Goal: Book appointment/travel/reservation

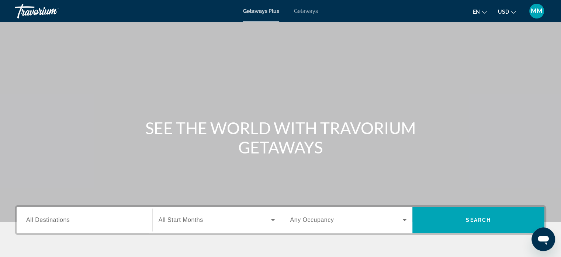
click at [303, 10] on span "Getaways" at bounding box center [306, 11] width 24 height 6
click at [78, 227] on div "Search widget" at bounding box center [84, 219] width 117 height 21
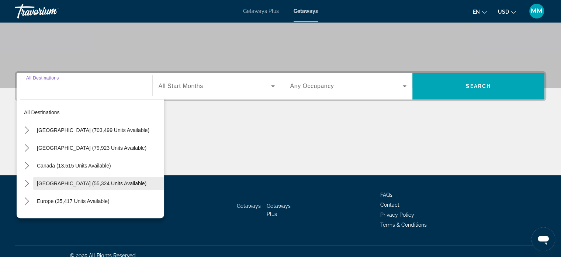
scroll to position [142, 0]
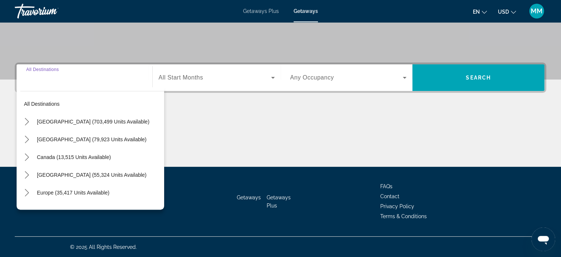
click at [133, 122] on span "Select destination: United States (703,499 units available)" at bounding box center [98, 122] width 131 height 18
type input "**********"
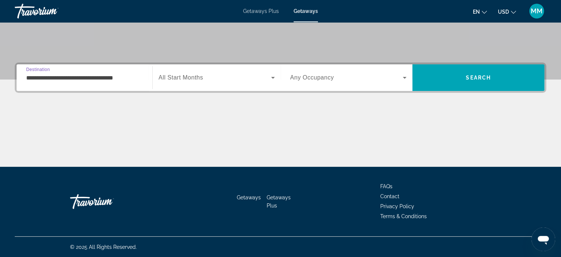
click at [215, 66] on div "Start Month All Start Months" at bounding box center [216, 77] width 128 height 27
click at [211, 76] on span "Search widget" at bounding box center [215, 77] width 113 height 9
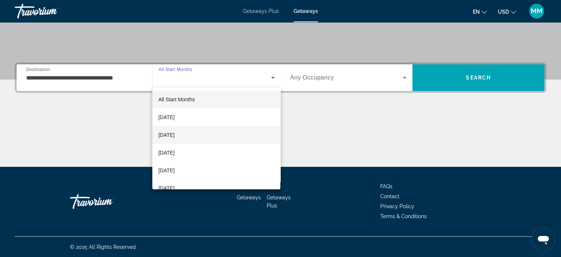
drag, startPoint x: 177, startPoint y: 151, endPoint x: 207, endPoint y: 126, distance: 38.3
click at [175, 150] on span "[DATE]" at bounding box center [166, 152] width 16 height 9
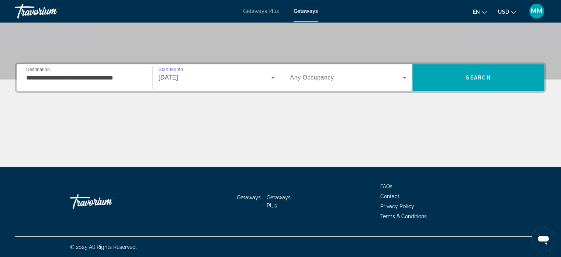
click at [337, 75] on span "Search widget" at bounding box center [347, 77] width 113 height 9
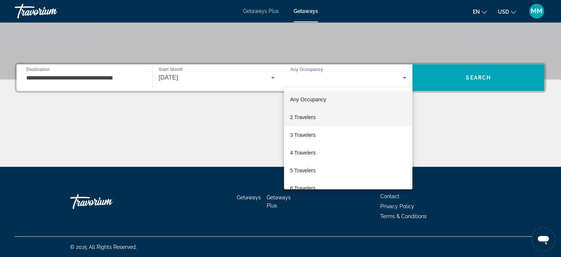
click at [302, 115] on span "2 Travelers" at bounding box center [302, 117] width 25 height 9
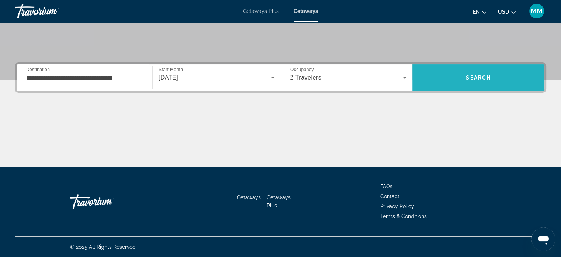
click at [473, 75] on span "Search" at bounding box center [478, 78] width 25 height 6
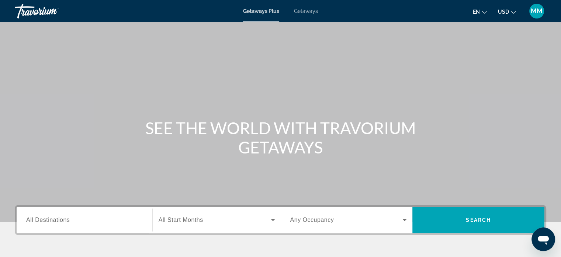
click at [310, 11] on span "Getaways" at bounding box center [306, 11] width 24 height 6
click at [86, 221] on input "Destination All Destinations" at bounding box center [84, 220] width 117 height 9
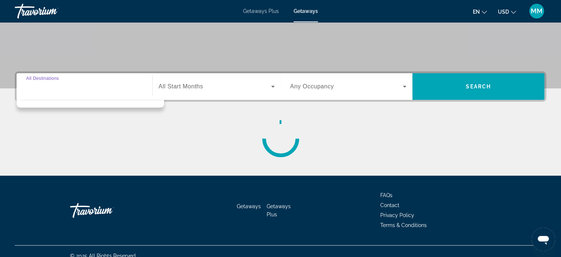
scroll to position [142, 0]
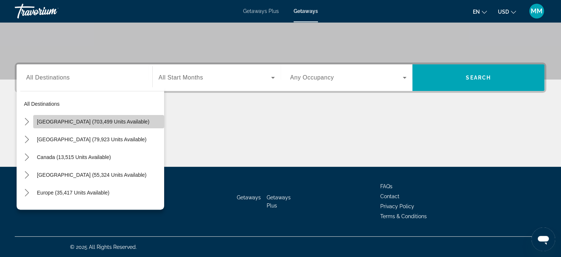
click at [109, 123] on span "[GEOGRAPHIC_DATA] (703,499 units available)" at bounding box center [93, 121] width 113 height 6
type input "**********"
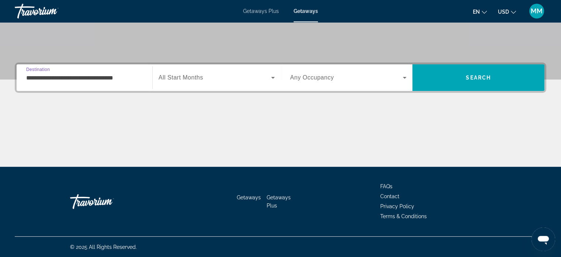
click at [170, 76] on span "All Start Months" at bounding box center [181, 77] width 45 height 6
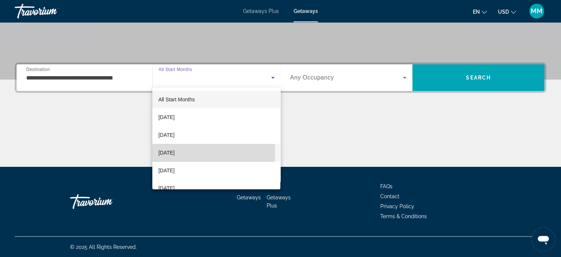
click at [174, 152] on span "[DATE]" at bounding box center [166, 152] width 16 height 9
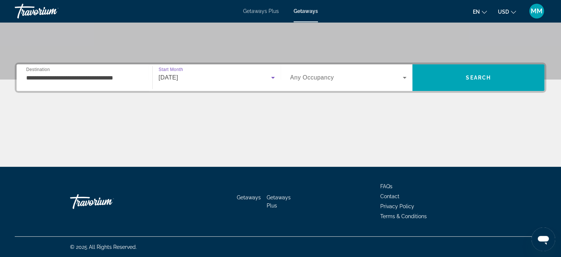
click at [391, 82] on div "Search widget" at bounding box center [349, 77] width 117 height 21
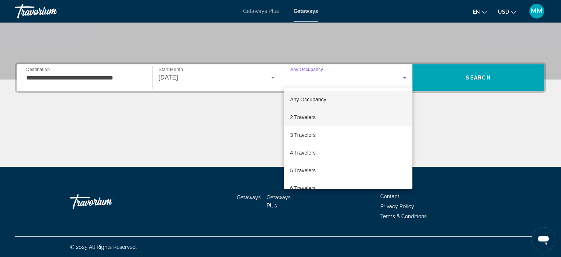
click at [323, 121] on mat-option "2 Travelers" at bounding box center [348, 117] width 128 height 18
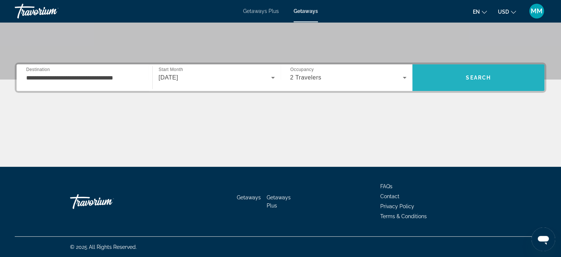
click at [463, 73] on span "Search" at bounding box center [479, 78] width 132 height 18
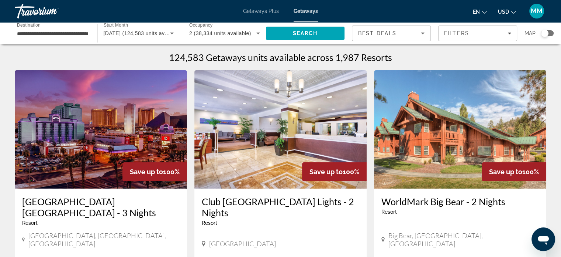
click at [550, 31] on div "Search widget" at bounding box center [548, 33] width 13 height 6
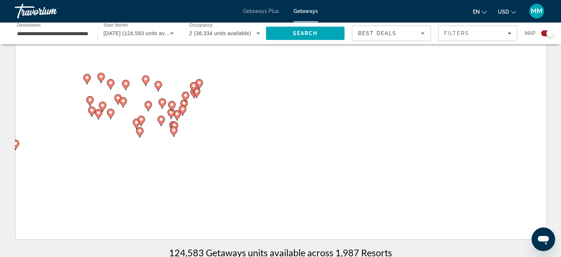
scroll to position [23, 0]
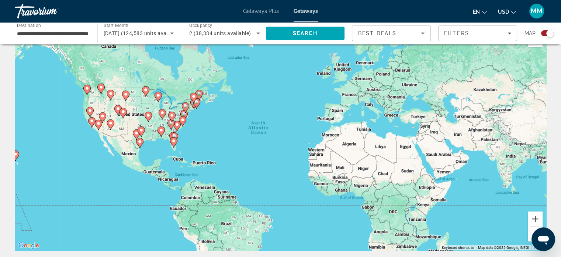
click at [534, 217] on button "Zoom in" at bounding box center [535, 218] width 15 height 15
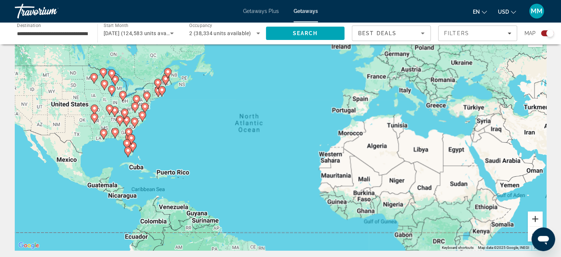
click at [534, 217] on button "Zoom in" at bounding box center [535, 218] width 15 height 15
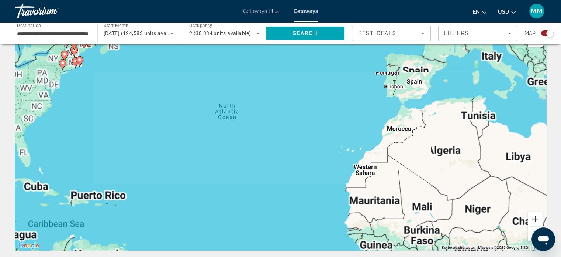
click at [534, 217] on button "Zoom in" at bounding box center [535, 218] width 15 height 15
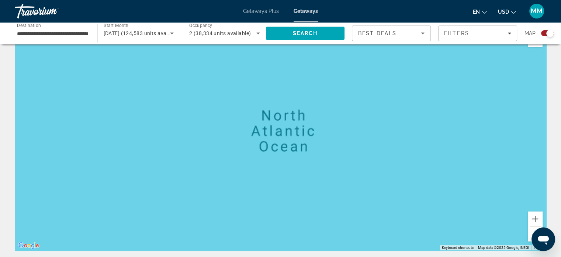
drag, startPoint x: 217, startPoint y: 178, endPoint x: 487, endPoint y: 251, distance: 279.8
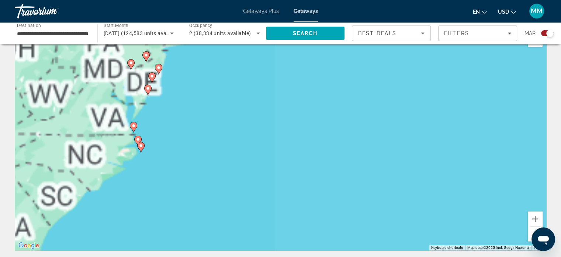
drag, startPoint x: 265, startPoint y: 189, endPoint x: 492, endPoint y: 199, distance: 226.5
click at [511, 197] on div "To activate drag with keyboard, press Alt + Enter. Once in keyboard drag state,…" at bounding box center [281, 138] width 532 height 221
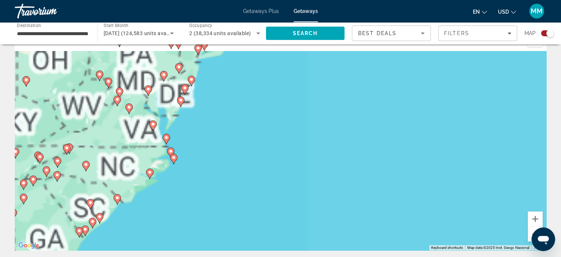
drag, startPoint x: 334, startPoint y: 251, endPoint x: 341, endPoint y: 250, distance: 7.0
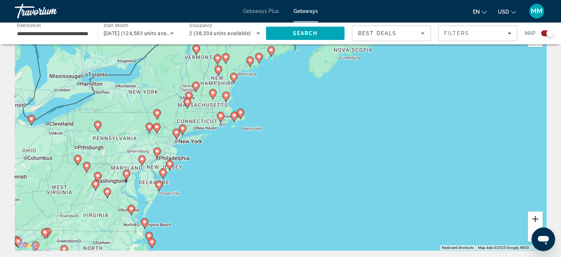
click at [536, 217] on button "Zoom in" at bounding box center [535, 218] width 15 height 15
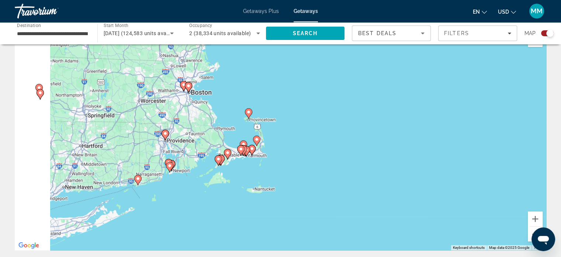
drag, startPoint x: 398, startPoint y: 208, endPoint x: 508, endPoint y: 242, distance: 114.8
click at [493, 233] on html "**********" at bounding box center [280, 105] width 561 height 257
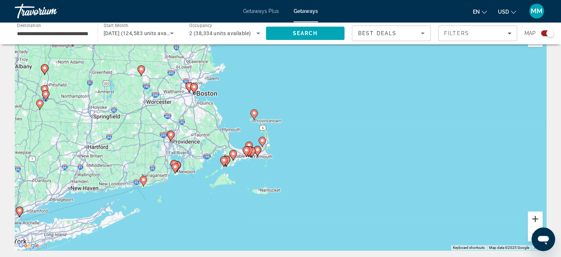
click at [539, 218] on button "Zoom in" at bounding box center [535, 218] width 15 height 15
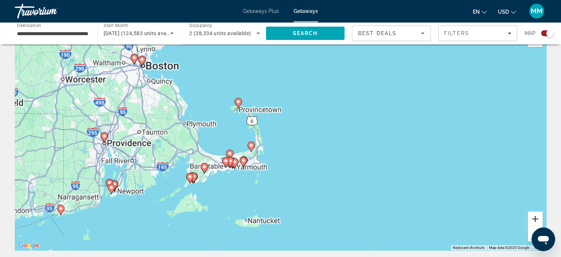
click at [539, 218] on button "Zoom in" at bounding box center [535, 218] width 15 height 15
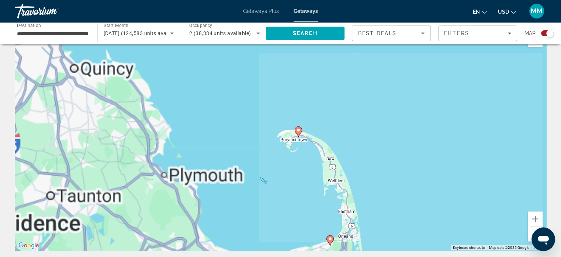
drag, startPoint x: 387, startPoint y: 173, endPoint x: 514, endPoint y: 249, distance: 147.8
click at [514, 249] on div "To activate drag with keyboard, press Alt + Enter. Once in keyboard drag state,…" at bounding box center [281, 138] width 532 height 221
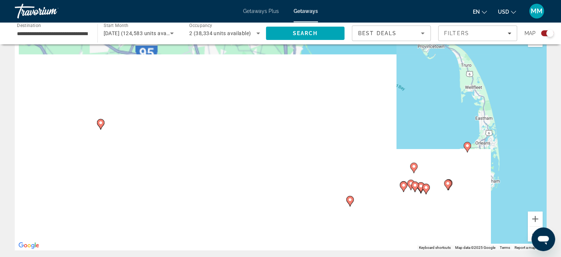
drag, startPoint x: 280, startPoint y: 175, endPoint x: 361, endPoint y: 63, distance: 138.5
click at [344, 14] on div "**********" at bounding box center [280, 105] width 561 height 257
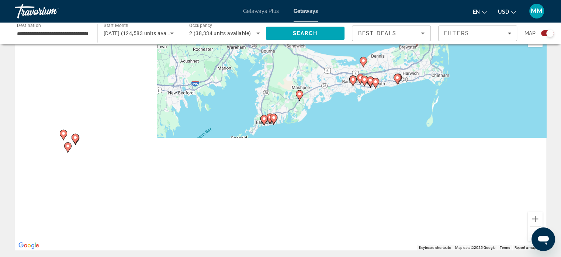
drag, startPoint x: 368, startPoint y: 41, endPoint x: 345, endPoint y: 4, distance: 43.6
click at [345, 1] on div "**********" at bounding box center [280, 105] width 561 height 257
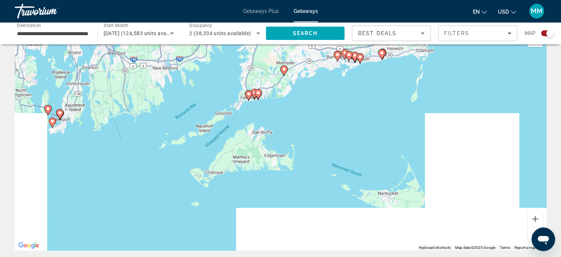
drag, startPoint x: 237, startPoint y: 92, endPoint x: 294, endPoint y: 69, distance: 60.9
click at [287, 61] on div "To activate drag with keyboard, press Alt + Enter. Once in keyboard drag state,…" at bounding box center [281, 138] width 532 height 221
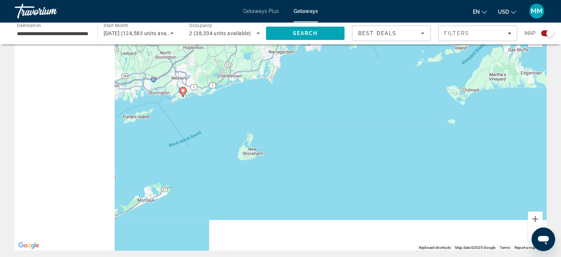
drag, startPoint x: 283, startPoint y: 156, endPoint x: 465, endPoint y: 102, distance: 189.9
click at [476, 93] on div "To activate drag with keyboard, press Alt + Enter. Once in keyboard drag state,…" at bounding box center [281, 138] width 532 height 221
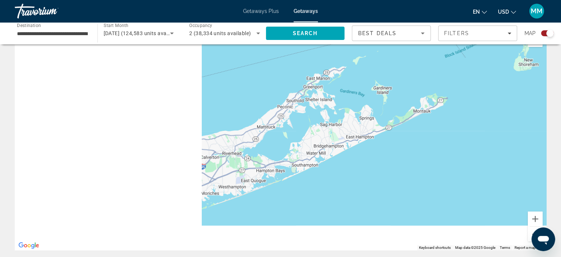
drag, startPoint x: 348, startPoint y: 121, endPoint x: 506, endPoint y: 95, distance: 159.9
click at [561, 65] on html "**********" at bounding box center [280, 105] width 561 height 257
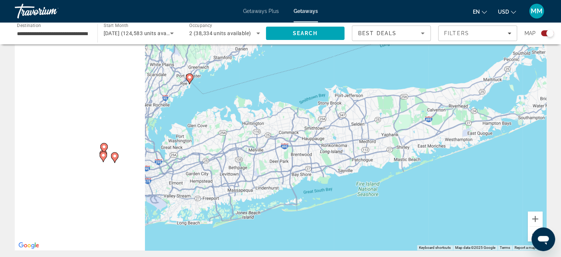
drag, startPoint x: 319, startPoint y: 153, endPoint x: 528, endPoint y: 123, distance: 210.7
click at [512, 105] on div "To activate drag with keyboard, press Alt + Enter. Once in keyboard drag state,…" at bounding box center [281, 138] width 532 height 221
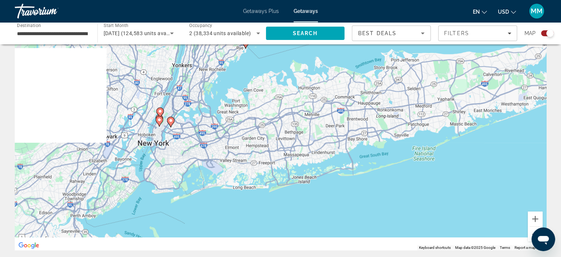
drag, startPoint x: 350, startPoint y: 173, endPoint x: 409, endPoint y: 123, distance: 77.5
click at [409, 116] on div "To activate drag with keyboard, press Alt + Enter. Once in keyboard drag state,…" at bounding box center [281, 138] width 532 height 221
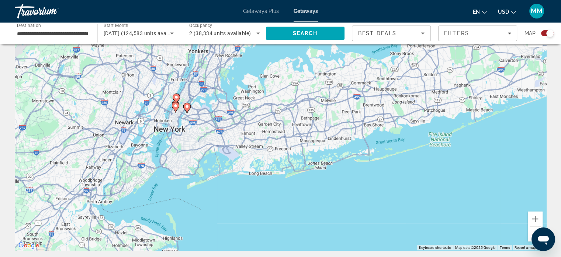
click at [533, 231] on button "Zoom out" at bounding box center [535, 233] width 15 height 15
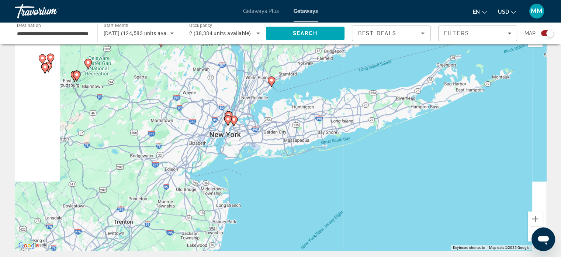
click at [529, 231] on button "Zoom out" at bounding box center [535, 233] width 15 height 15
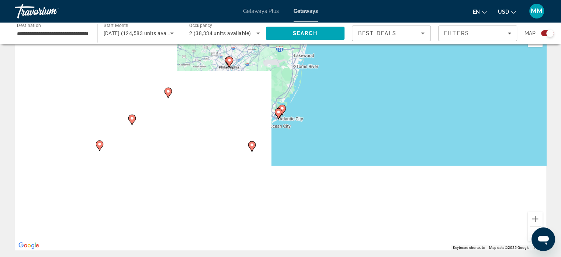
drag, startPoint x: 292, startPoint y: 183, endPoint x: 359, endPoint y: 50, distance: 148.6
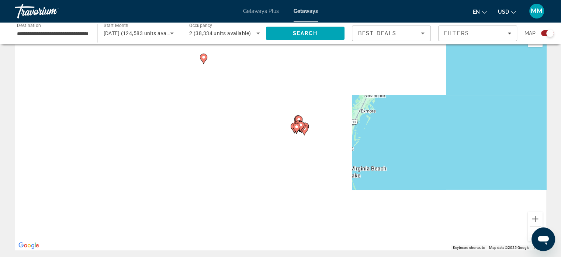
drag, startPoint x: 281, startPoint y: 169, endPoint x: 422, endPoint y: 64, distance: 176.7
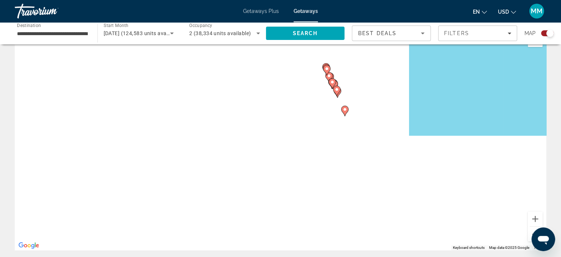
drag, startPoint x: 416, startPoint y: 11, endPoint x: 409, endPoint y: 11, distance: 7.8
click at [412, 0] on html "**********" at bounding box center [280, 105] width 561 height 257
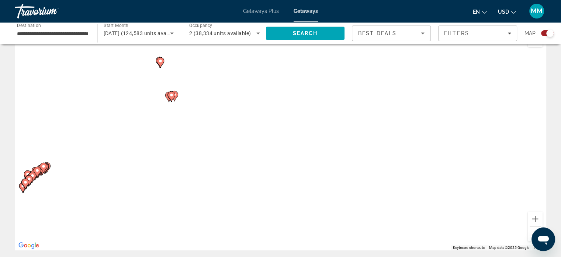
drag, startPoint x: 388, startPoint y: 71, endPoint x: 382, endPoint y: 62, distance: 10.6
click at [382, 62] on div "To activate drag with keyboard, press Alt + Enter. Once in keyboard drag state,…" at bounding box center [281, 138] width 532 height 221
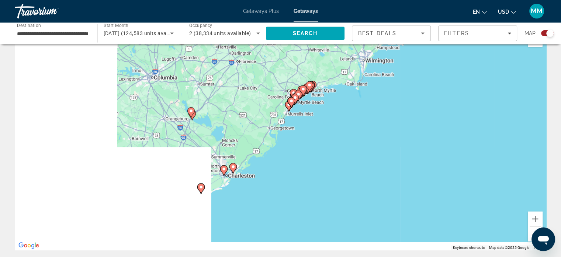
drag, startPoint x: 225, startPoint y: 171, endPoint x: 504, endPoint y: 108, distance: 285.6
click at [522, 90] on div "To activate drag with keyboard, press Alt + Enter. Once in keyboard drag state,…" at bounding box center [281, 138] width 532 height 221
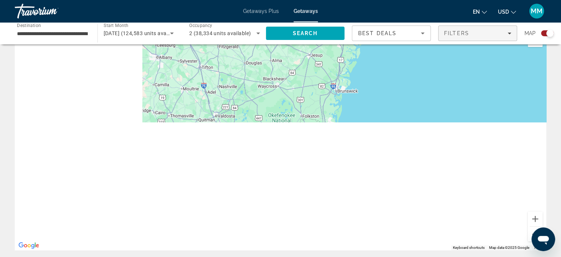
drag, startPoint x: 379, startPoint y: 182, endPoint x: 505, endPoint y: 31, distance: 196.9
click at [560, 0] on html "**********" at bounding box center [280, 105] width 561 height 257
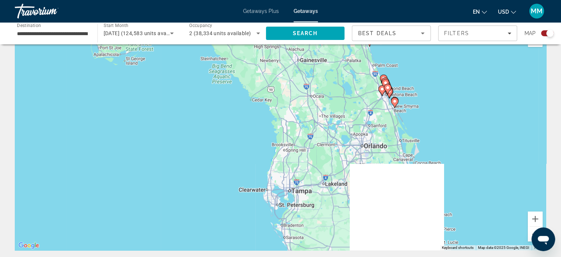
drag, startPoint x: 371, startPoint y: 126, endPoint x: 403, endPoint y: -42, distance: 170.2
click at [403, 0] on html "**********" at bounding box center [280, 105] width 561 height 257
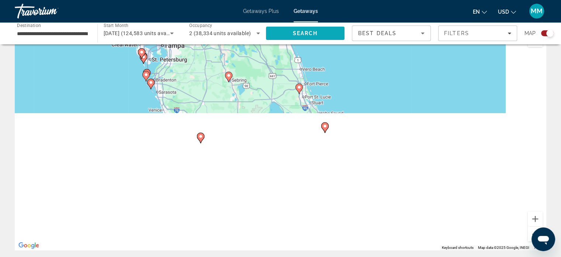
drag, startPoint x: 329, startPoint y: 17, endPoint x: 328, endPoint y: 35, distance: 17.8
click at [312, 6] on div "**********" at bounding box center [280, 105] width 561 height 257
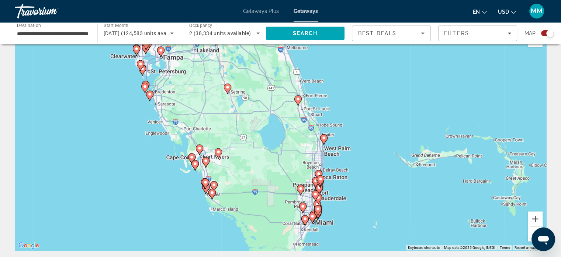
click at [536, 221] on button "Zoom in" at bounding box center [535, 218] width 15 height 15
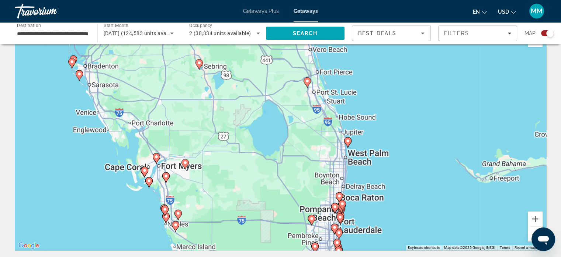
click at [536, 221] on button "Zoom in" at bounding box center [535, 218] width 15 height 15
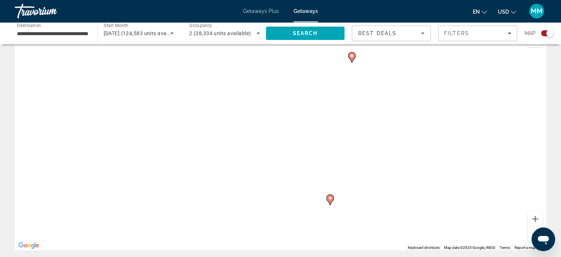
drag, startPoint x: 446, startPoint y: 218, endPoint x: 352, endPoint y: 144, distance: 119.0
click at [343, 121] on div "To activate drag with keyboard, press Alt + Enter. Once in keyboard drag state,…" at bounding box center [281, 138] width 532 height 221
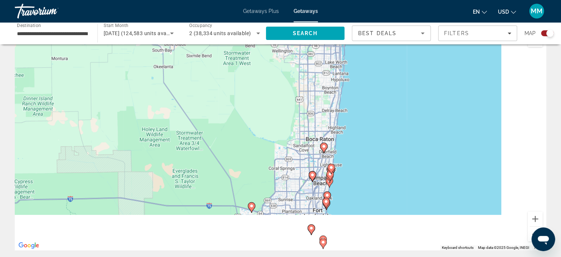
drag, startPoint x: 366, startPoint y: 170, endPoint x: 365, endPoint y: 128, distance: 41.7
click at [358, 113] on div "To activate drag with keyboard, press Alt + Enter. Once in keyboard drag state,…" at bounding box center [281, 138] width 532 height 221
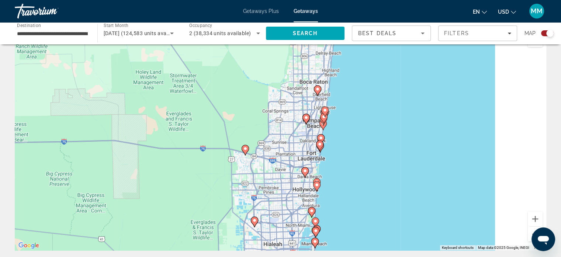
drag, startPoint x: 354, startPoint y: 167, endPoint x: 362, endPoint y: 109, distance: 58.5
click at [358, 99] on div "To activate drag with keyboard, press Alt + Enter. Once in keyboard drag state,…" at bounding box center [281, 138] width 532 height 221
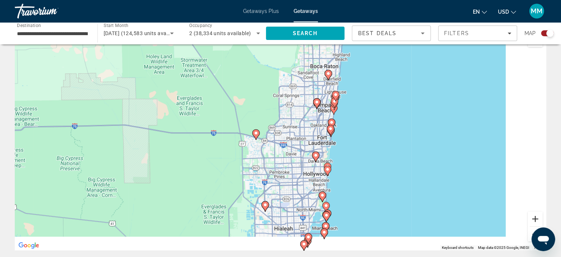
click at [534, 223] on button "Zoom in" at bounding box center [535, 218] width 15 height 15
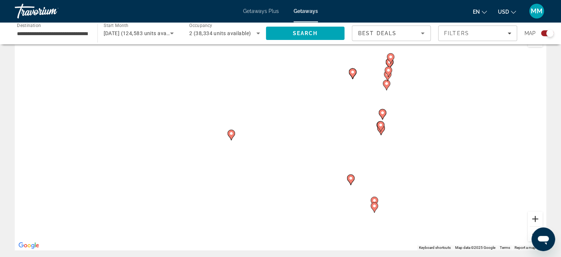
click at [533, 219] on button "Zoom in" at bounding box center [535, 218] width 15 height 15
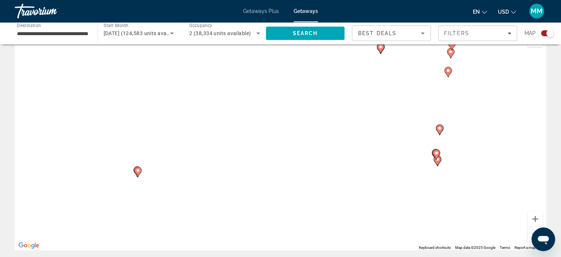
drag, startPoint x: 497, startPoint y: 170, endPoint x: 432, endPoint y: 224, distance: 85.0
click at [432, 224] on div "To activate drag with keyboard, press Alt + Enter. Once in keyboard drag state,…" at bounding box center [281, 138] width 532 height 221
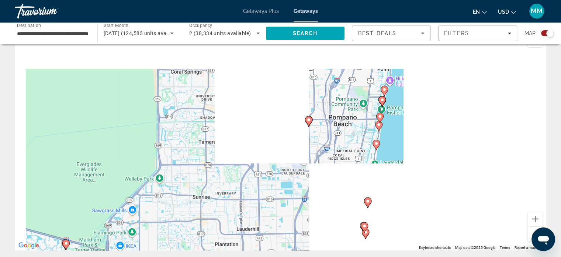
drag, startPoint x: 444, startPoint y: 135, endPoint x: 401, endPoint y: 173, distance: 57.9
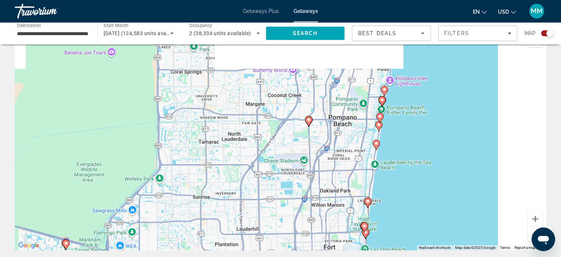
click at [403, 178] on div "To activate drag with keyboard, press Alt + Enter. Once in keyboard drag state,…" at bounding box center [281, 138] width 532 height 221
click at [378, 125] on image "Main content" at bounding box center [379, 124] width 4 height 4
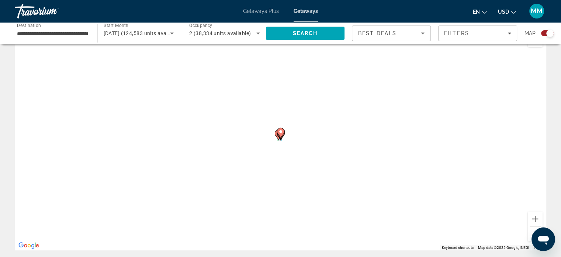
click at [378, 125] on div "To activate drag with keyboard, press Alt + Enter. Once in keyboard drag state,…" at bounding box center [281, 138] width 532 height 221
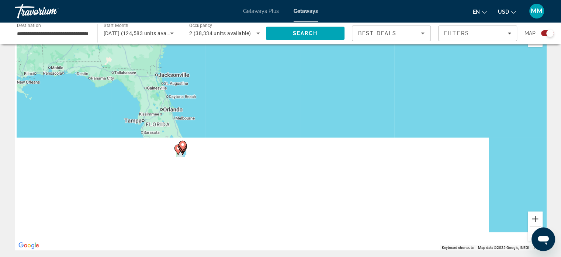
click at [530, 221] on button "Zoom in" at bounding box center [535, 218] width 15 height 15
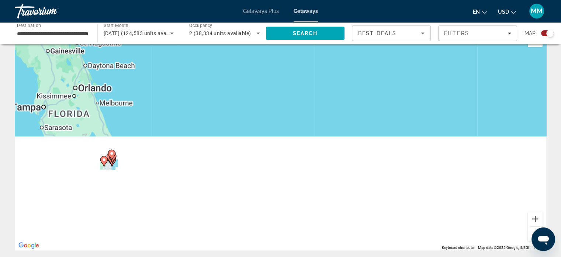
click at [531, 221] on button "Zoom in" at bounding box center [535, 218] width 15 height 15
drag, startPoint x: 531, startPoint y: 221, endPoint x: 449, endPoint y: 227, distance: 81.8
click at [530, 221] on button "Zoom in" at bounding box center [535, 218] width 15 height 15
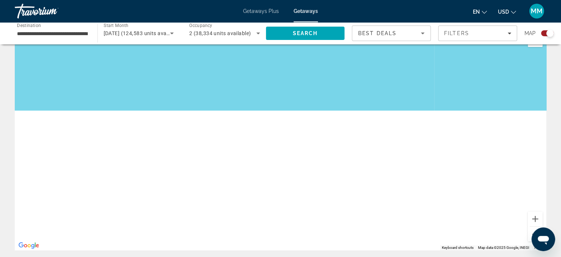
drag, startPoint x: 298, startPoint y: 213, endPoint x: 564, endPoint y: 84, distance: 295.4
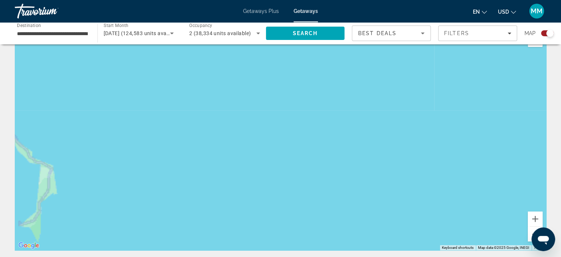
click at [561, 82] on html "**********" at bounding box center [280, 105] width 561 height 257
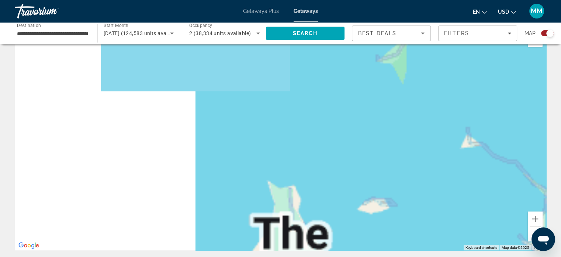
drag, startPoint x: 380, startPoint y: 101, endPoint x: 552, endPoint y: 85, distance: 172.7
click at [561, 76] on html "**********" at bounding box center [280, 105] width 561 height 257
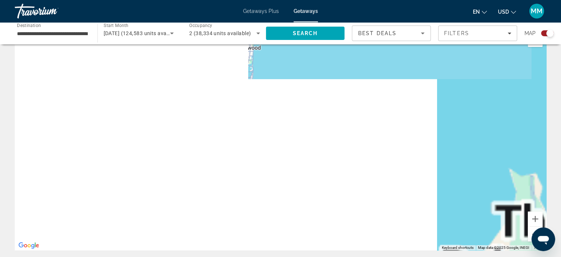
drag, startPoint x: 425, startPoint y: 102, endPoint x: 488, endPoint y: 130, distance: 69.1
click at [488, 130] on div "To activate drag with keyboard, press Alt + Enter. Once in keyboard drag state,…" at bounding box center [281, 138] width 532 height 221
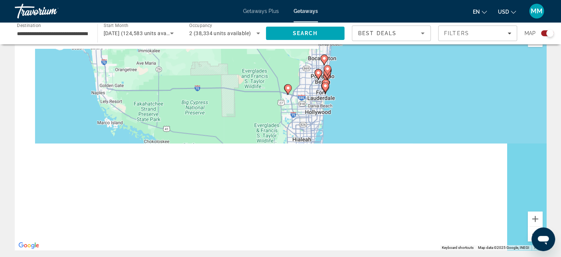
drag, startPoint x: 371, startPoint y: 115, endPoint x: 388, endPoint y: 137, distance: 28.1
click at [388, 137] on div "To activate drag with keyboard, press Alt + Enter. Once in keyboard drag state,…" at bounding box center [281, 138] width 532 height 221
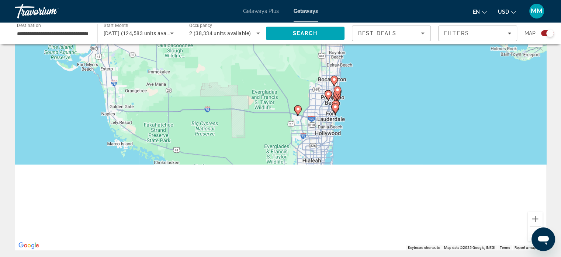
drag
click at [347, 171] on div "To activate drag with keyboard, press Alt + Enter. Once in keyboard drag state,…" at bounding box center [281, 138] width 532 height 221
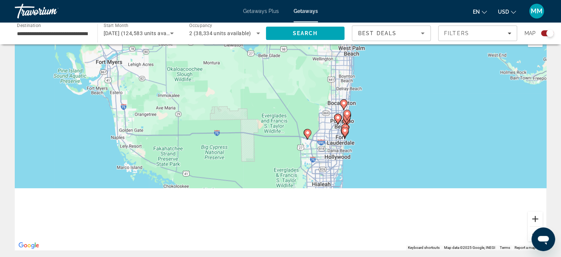
click at [535, 214] on button "Zoom in" at bounding box center [535, 218] width 15 height 15
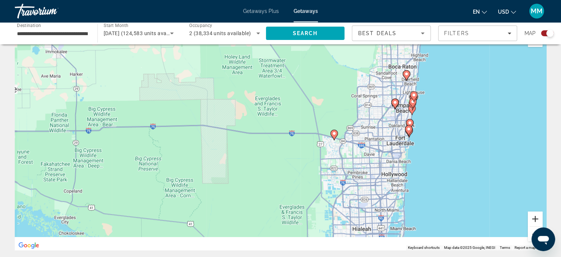
click at [535, 214] on button "Zoom in" at bounding box center [535, 218] width 15 height 15
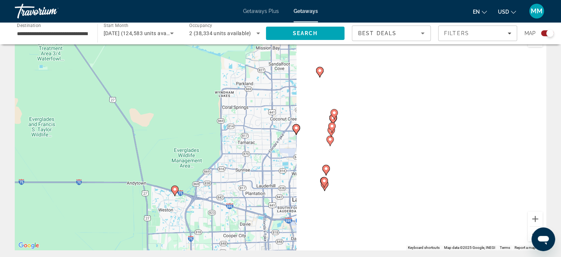
click at [282, 244] on div "To activate drag with keyboard, press Alt + Enter. Once in keyboard drag state,…" at bounding box center [281, 138] width 532 height 221
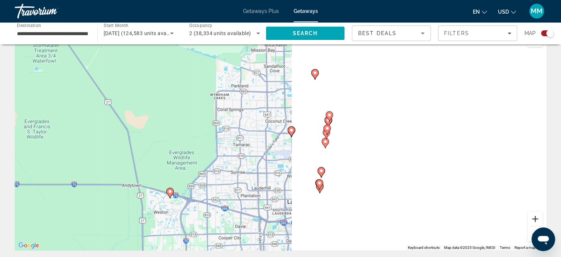
click at [533, 217] on button "Zoom in" at bounding box center [535, 218] width 15 height 15
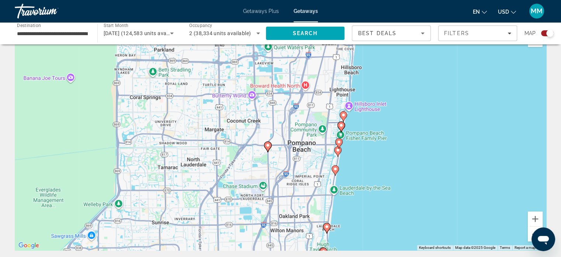
drag, startPoint x: 421, startPoint y: 178, endPoint x: 438, endPoint y: 183, distance: 17.5
click at [387, 195] on div "To activate drag with keyboard, press Alt + Enter. Once in keyboard drag state,…" at bounding box center [281, 138] width 532 height 221
click at [534, 218] on button "Zoom in" at bounding box center [535, 218] width 15 height 15
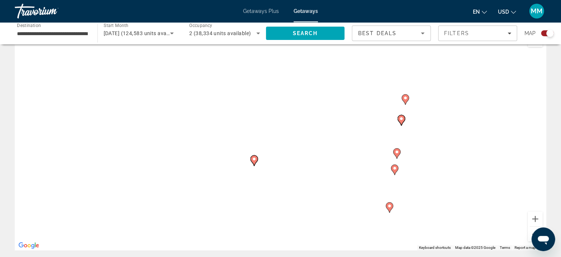
click at [406, 97] on image "Main content" at bounding box center [405, 98] width 4 height 4
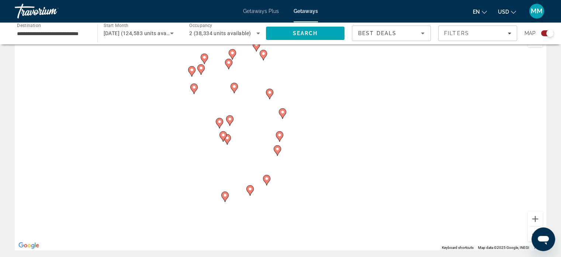
click at [283, 111] on image "Main content" at bounding box center [283, 112] width 4 height 4
type input "**********"
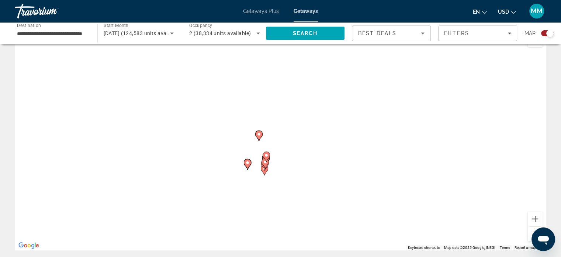
drag, startPoint x: 284, startPoint y: 207, endPoint x: 283, endPoint y: 68, distance: 139.9
click at [284, 66] on div "To navigate, press the arrow keys. To activate drag with keyboard, press Alt + …" at bounding box center [281, 138] width 532 height 221
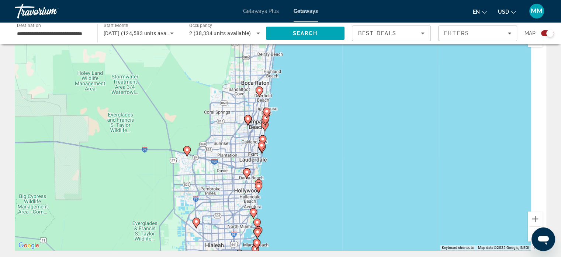
drag, startPoint x: 260, startPoint y: 119, endPoint x: 258, endPoint y: 100, distance: 19.3
click at [258, 90] on image "Main content" at bounding box center [259, 90] width 4 height 4
click at [265, 123] on icon "Main content" at bounding box center [265, 121] width 7 height 10
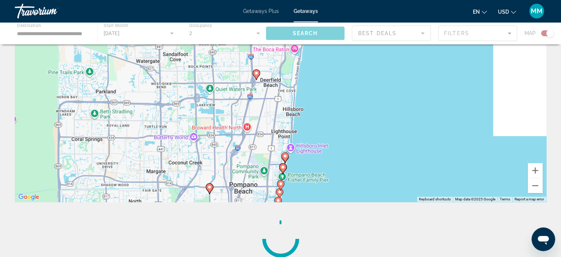
scroll to position [79, 0]
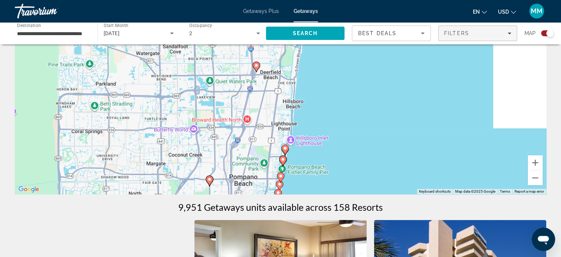
click at [490, 33] on div "Filters" at bounding box center [477, 33] width 67 height 6
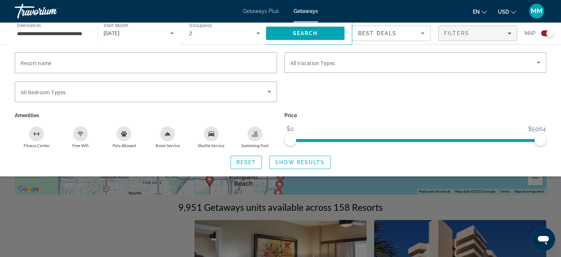
click at [369, 36] on span "Best Deals" at bounding box center [377, 33] width 38 height 6
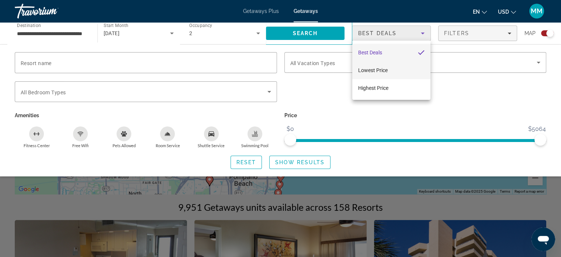
click at [362, 68] on span "Lowest Price" at bounding box center [373, 70] width 30 height 6
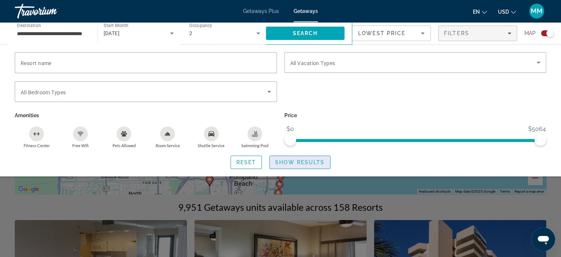
click at [306, 165] on span "Search widget" at bounding box center [300, 162] width 61 height 18
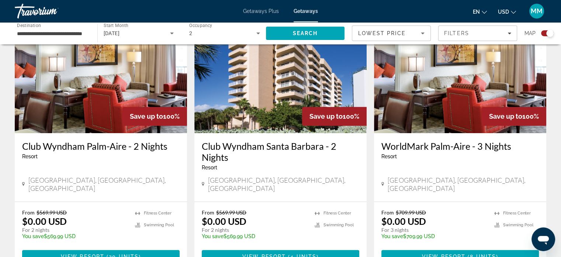
scroll to position [289, 0]
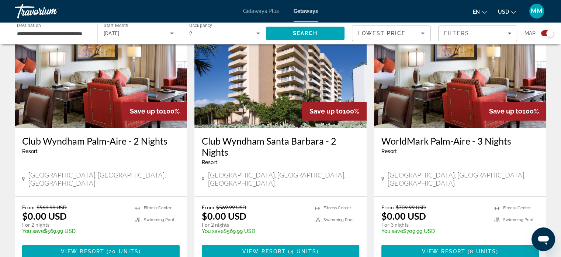
click at [475, 80] on img "Main content" at bounding box center [460, 69] width 172 height 118
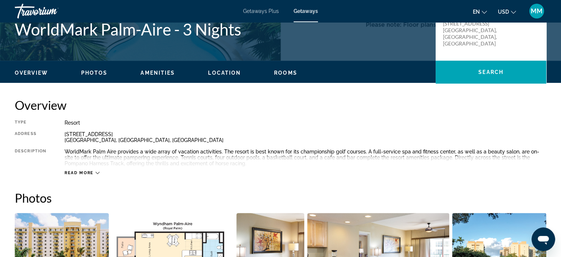
scroll to position [185, 0]
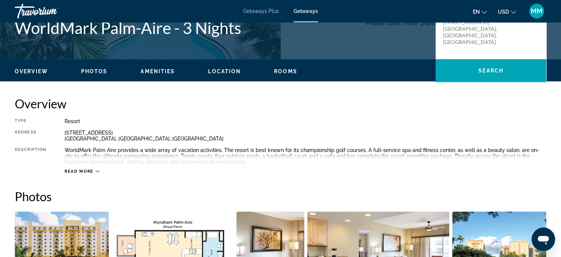
click at [97, 169] on icon "Main content" at bounding box center [98, 171] width 4 height 4
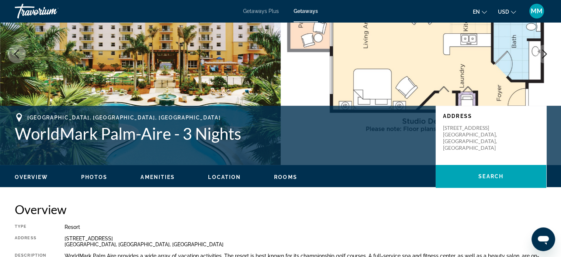
scroll to position [111, 0]
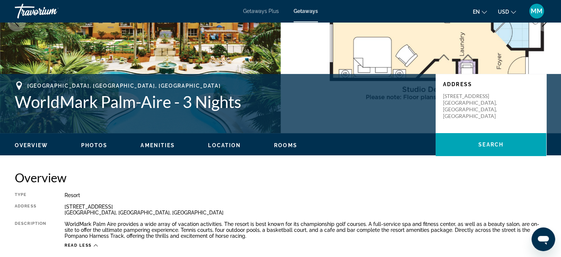
click at [160, 141] on ul "Overview Photos Amenities Location Rooms Search" at bounding box center [281, 144] width 532 height 8
click at [158, 144] on span "Amenities" at bounding box center [158, 145] width 34 height 6
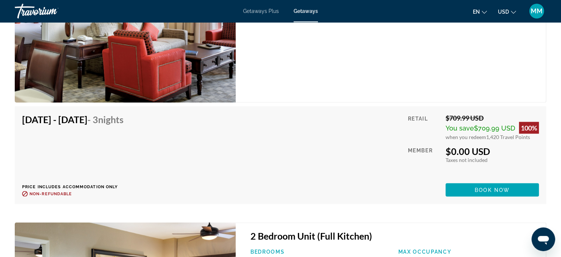
scroll to position [1405, 0]
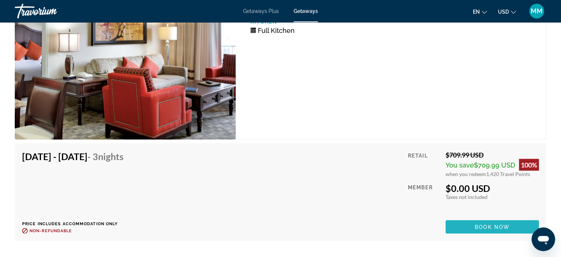
click at [462, 224] on span "Main content" at bounding box center [492, 227] width 93 height 18
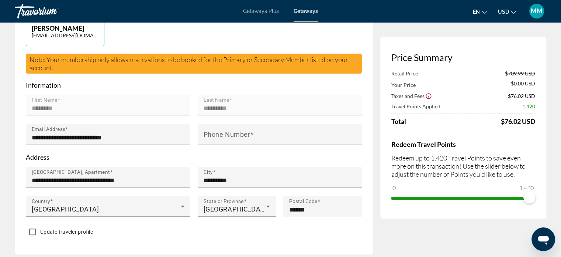
scroll to position [236, 0]
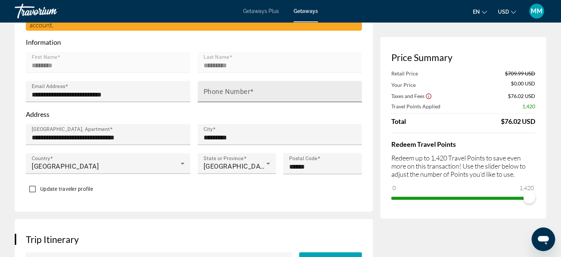
click at [297, 93] on input "Phone Number" at bounding box center [282, 94] width 157 height 9
type input "**********"
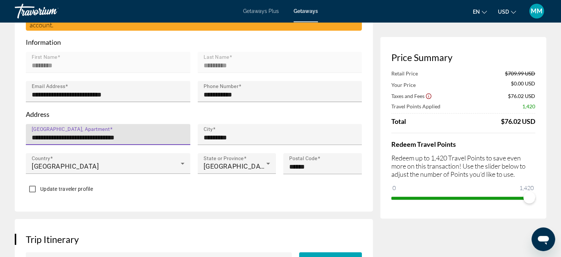
click at [145, 133] on input "**********" at bounding box center [110, 137] width 157 height 9
type input "*"
type input "**********"
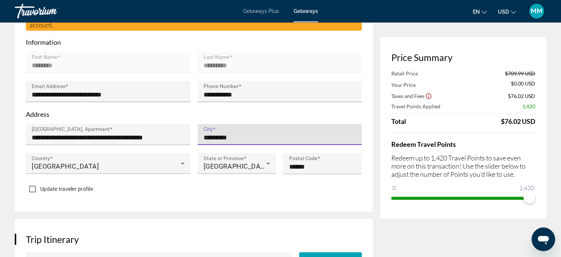
click at [248, 138] on input "*********" at bounding box center [282, 137] width 157 height 9
type input "*"
type input "**********"
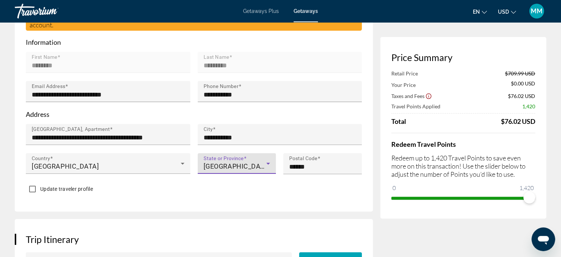
click at [241, 166] on div "Ontario" at bounding box center [235, 166] width 63 height 9
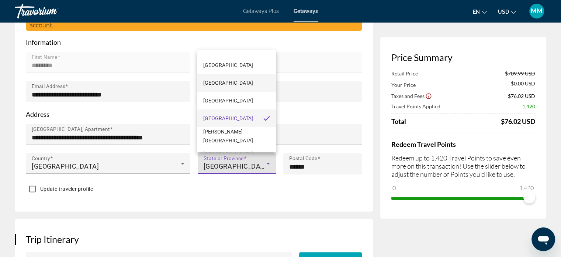
scroll to position [133, 0]
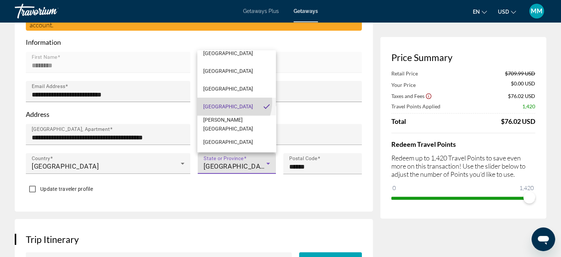
click at [227, 102] on mat-option "Ontario" at bounding box center [236, 106] width 79 height 18
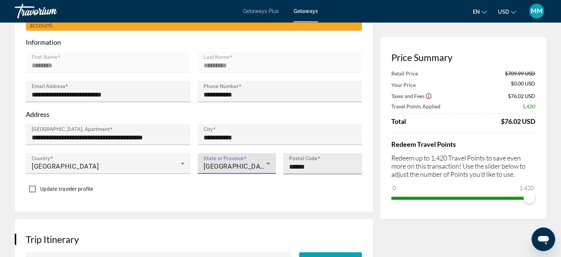
click at [320, 165] on input "******" at bounding box center [324, 166] width 71 height 9
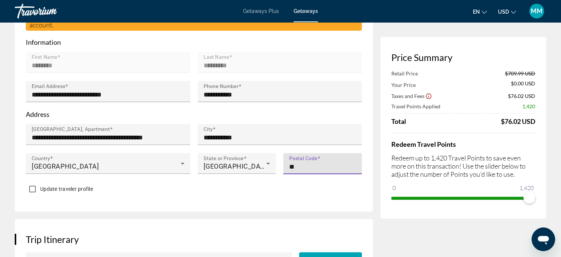
type input "*"
type input "******"
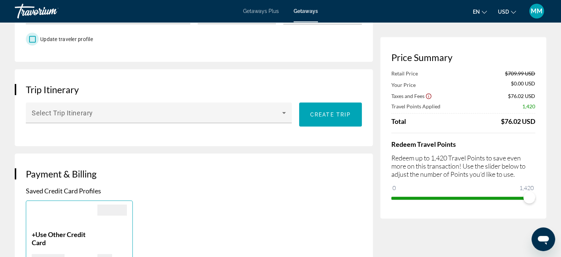
scroll to position [421, 0]
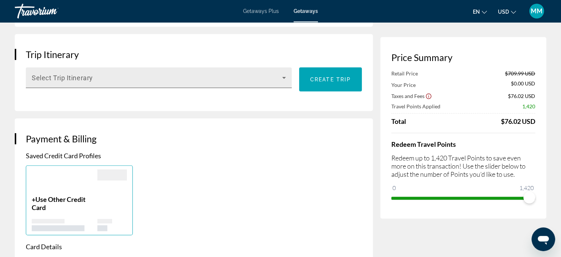
click at [257, 83] on span "Main content" at bounding box center [157, 80] width 251 height 9
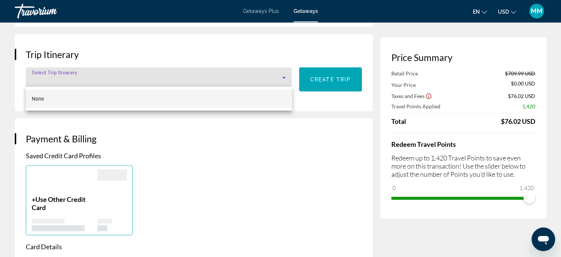
click at [257, 83] on div at bounding box center [280, 128] width 561 height 257
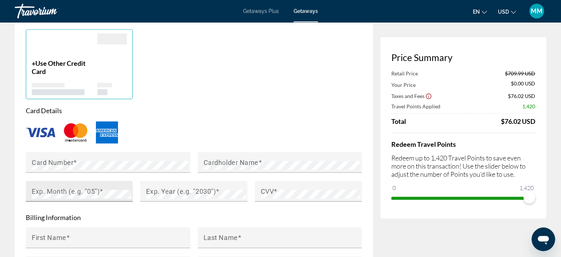
scroll to position [605, 0]
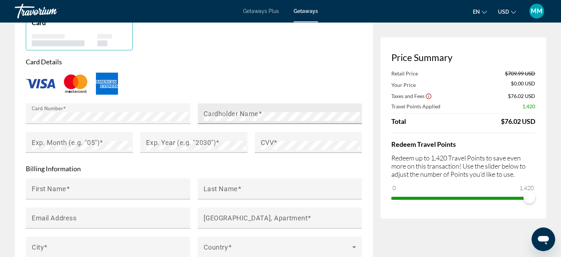
click at [227, 109] on mat-label "Cardholder Name" at bounding box center [231, 113] width 55 height 8
click at [52, 144] on mat-label "Exp. Month (e.g. "05")" at bounding box center [66, 142] width 68 height 8
click at [151, 134] on div "Exp. Year (e.g. "2030")" at bounding box center [196, 142] width 100 height 21
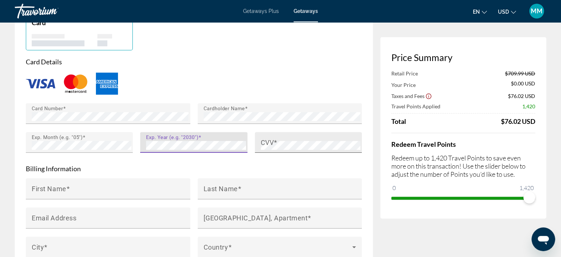
click at [276, 140] on span "Main content" at bounding box center [276, 142] width 4 height 8
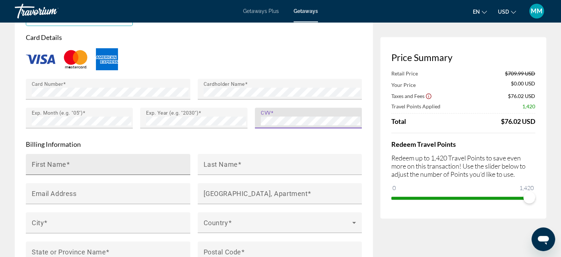
scroll to position [642, 0]
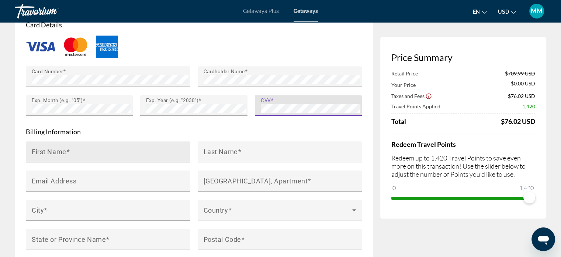
click at [102, 152] on input "First Name" at bounding box center [110, 154] width 157 height 9
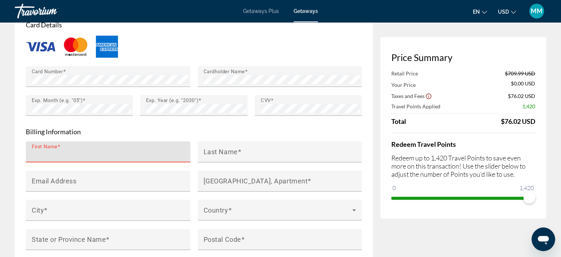
click at [68, 150] on input "First Name" at bounding box center [110, 154] width 157 height 9
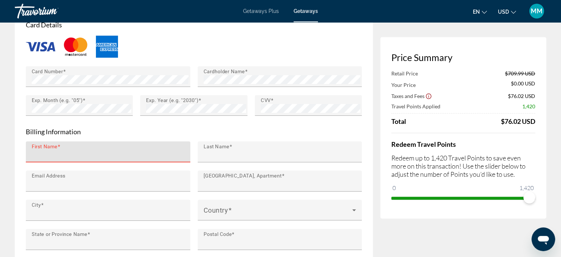
type input "********"
type input "*********"
type input "**********"
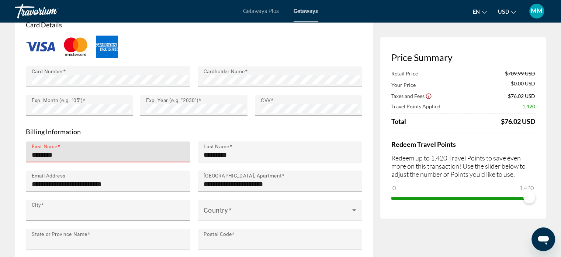
type input "*********"
type input "*******"
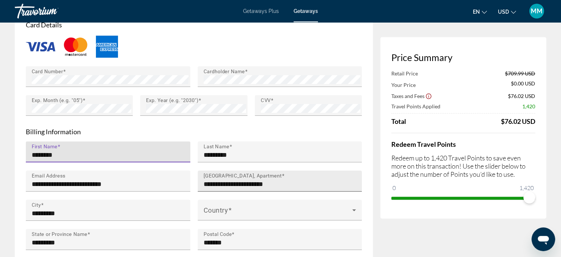
click at [315, 183] on input "**********" at bounding box center [282, 183] width 157 height 9
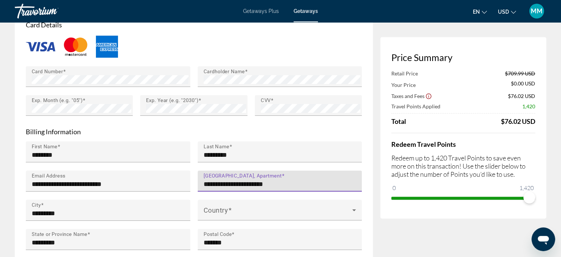
type input "**********"
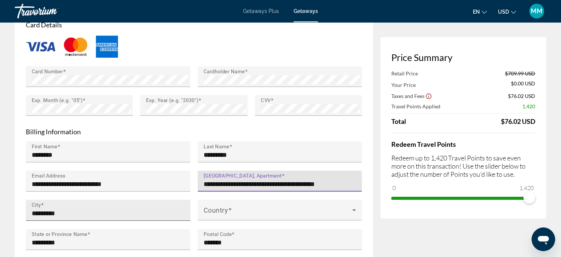
click at [162, 213] on input "*********" at bounding box center [110, 213] width 157 height 9
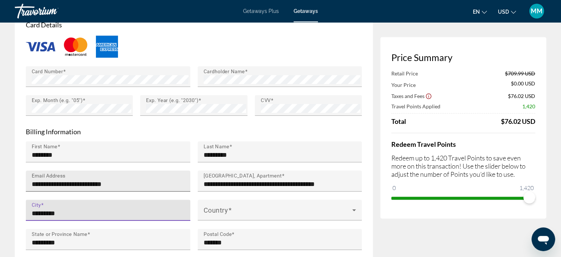
type input "**********"
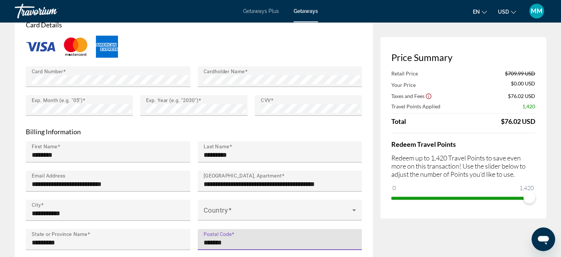
click at [240, 238] on input "*******" at bounding box center [282, 242] width 157 height 9
type input "******"
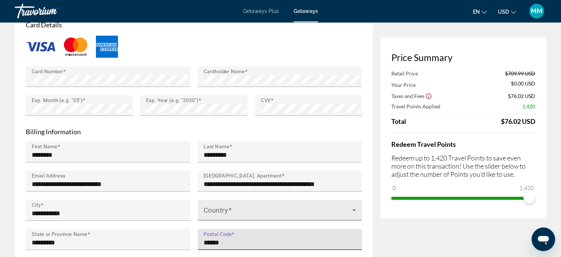
click at [248, 209] on span "Main content" at bounding box center [278, 212] width 149 height 9
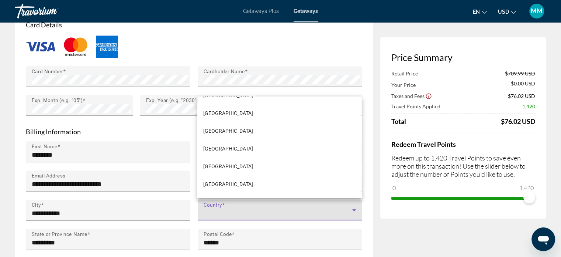
scroll to position [704, 0]
click at [257, 137] on mat-option "Canada" at bounding box center [279, 130] width 164 height 18
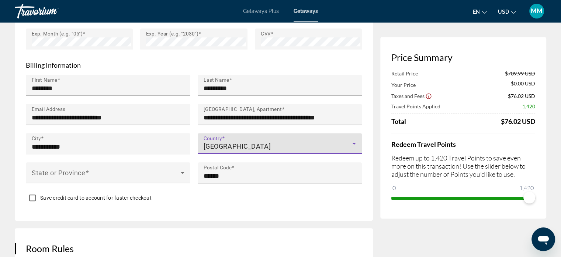
scroll to position [716, 0]
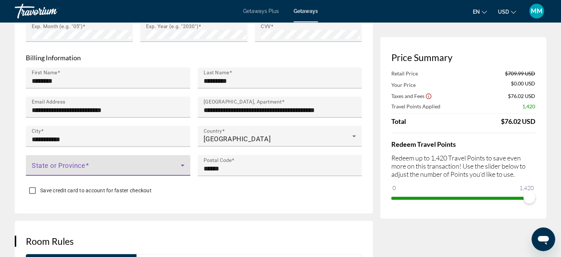
click at [132, 165] on span "Main content" at bounding box center [106, 168] width 149 height 9
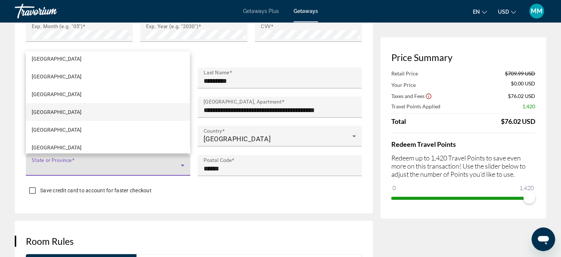
scroll to position [111, 0]
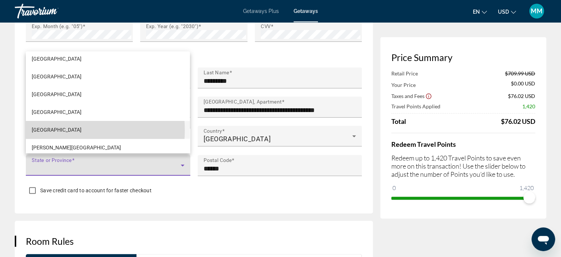
click at [47, 130] on span "Ontario" at bounding box center [57, 129] width 50 height 9
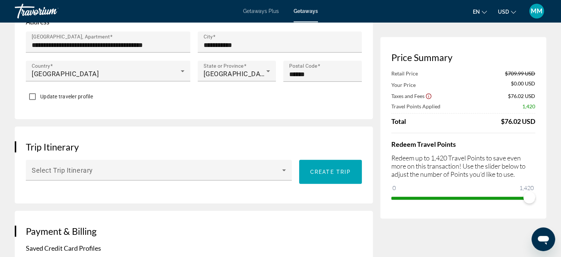
scroll to position [352, 0]
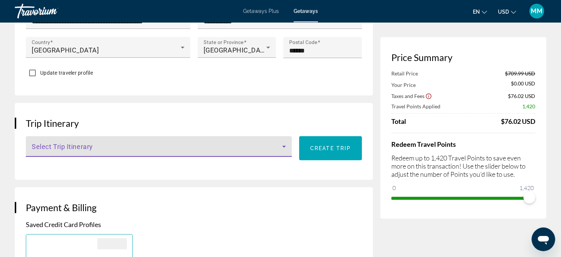
click at [272, 149] on span "Main content" at bounding box center [157, 149] width 251 height 9
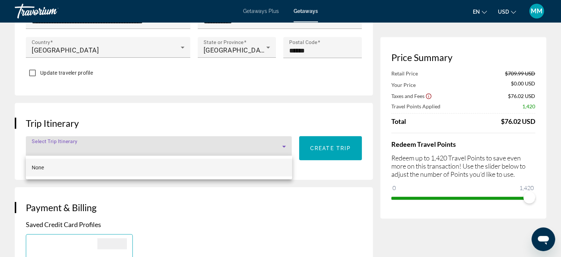
click at [272, 149] on div at bounding box center [280, 128] width 561 height 257
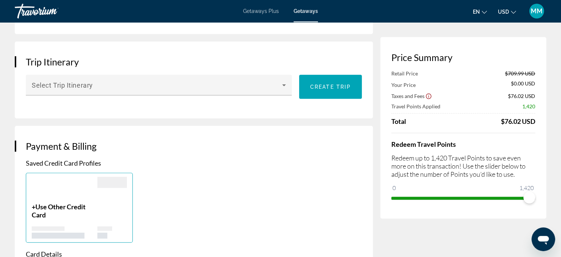
scroll to position [426, 0]
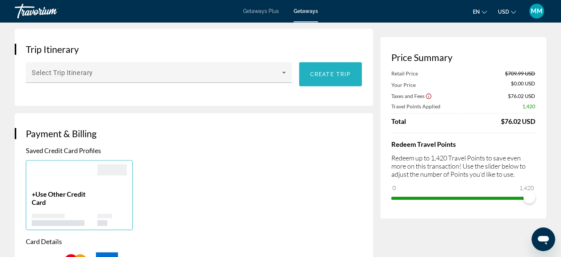
click at [329, 79] on span "Main content" at bounding box center [330, 74] width 63 height 18
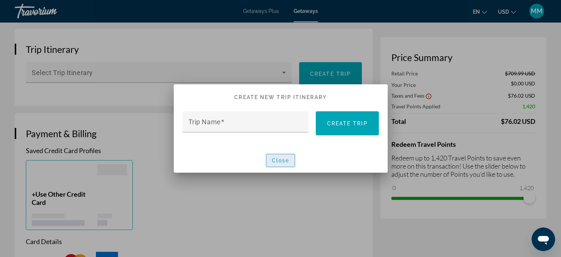
click at [282, 163] on span "Close" at bounding box center [281, 160] width 18 height 6
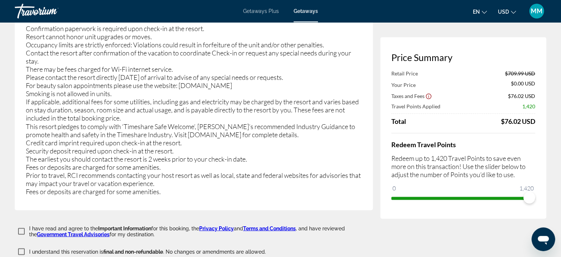
scroll to position [1423, 0]
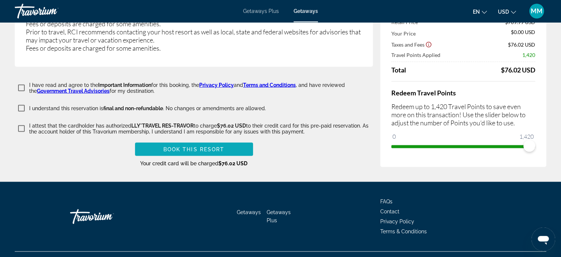
click at [173, 140] on span "Main content" at bounding box center [194, 149] width 118 height 18
